Goal: Task Accomplishment & Management: Manage account settings

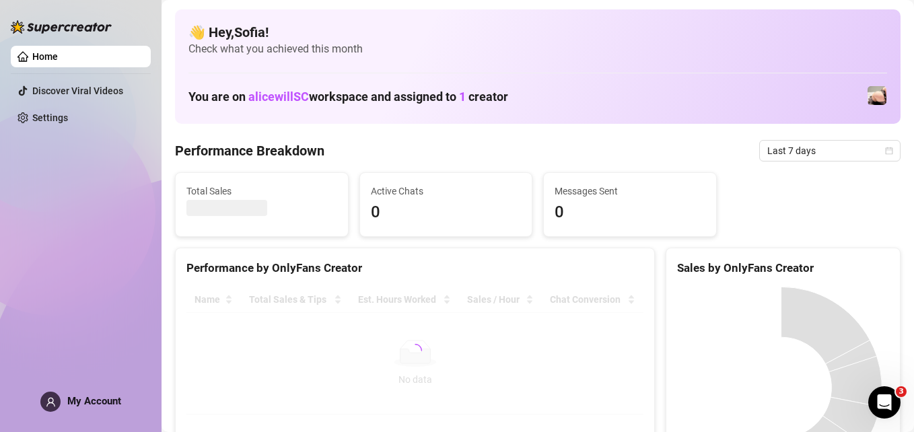
click at [103, 400] on span "My Account" at bounding box center [94, 401] width 54 height 12
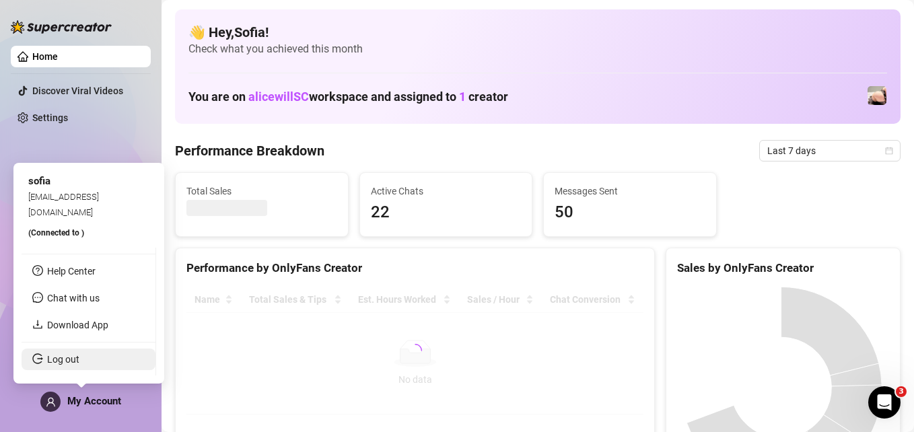
click at [77, 355] on link "Log out" at bounding box center [63, 359] width 32 height 11
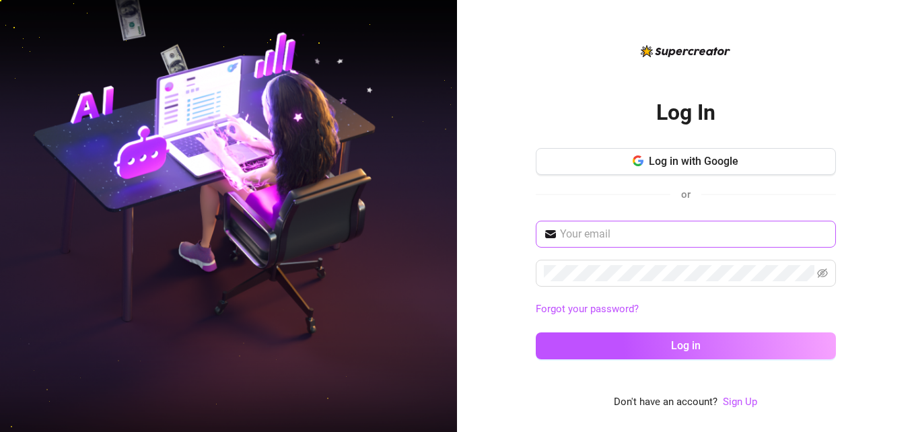
click at [582, 244] on span at bounding box center [686, 234] width 300 height 27
click at [582, 236] on input "text" at bounding box center [694, 234] width 268 height 16
type input "[EMAIL_ADDRESS][DOMAIN_NAME]"
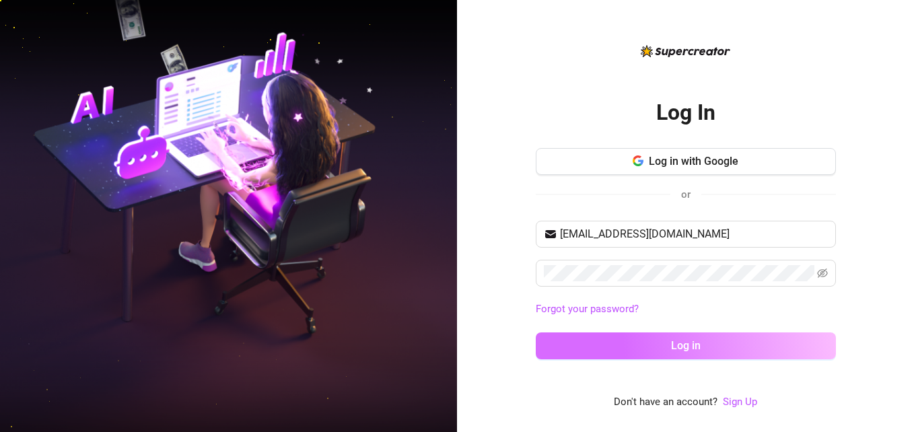
click at [599, 353] on button "Log in" at bounding box center [686, 345] width 300 height 27
